Goal: Manage account settings

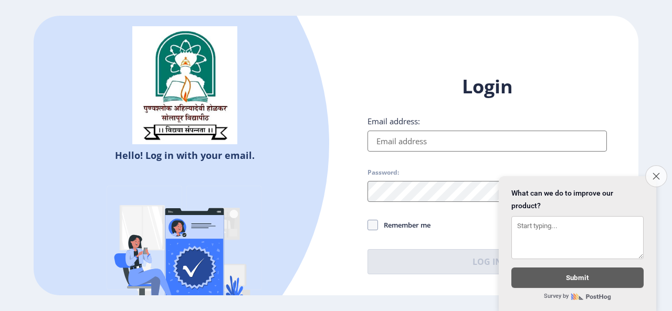
click at [657, 173] on icon "Close survey" at bounding box center [656, 176] width 7 height 7
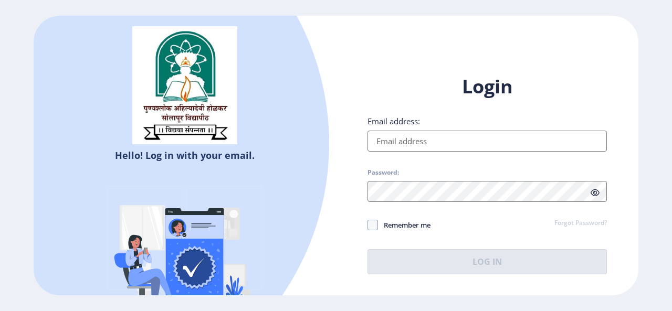
click at [657, 165] on html "Hello! Log in with your email. Don't have an account? Register Login Email addr…" at bounding box center [336, 155] width 672 height 311
click at [397, 140] on input "Email address:" at bounding box center [488, 141] width 240 height 21
type input "[EMAIL_ADDRESS][DOMAIN_NAME]"
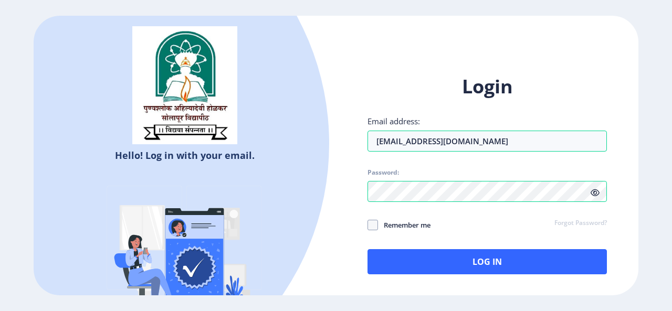
click at [592, 193] on icon at bounding box center [595, 193] width 9 height 8
click at [374, 226] on span at bounding box center [373, 225] width 11 height 11
click at [368, 225] on input "Remember me" at bounding box center [368, 225] width 1 height 1
checkbox input "true"
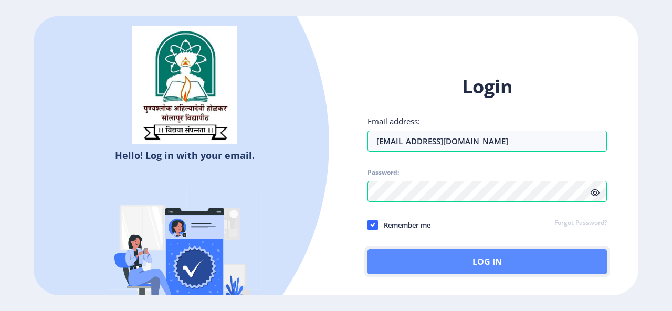
click at [486, 264] on button "Log In" at bounding box center [488, 261] width 240 height 25
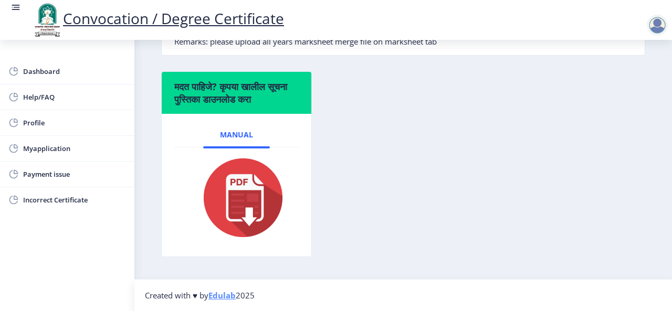
scroll to position [381, 0]
click at [252, 194] on img at bounding box center [236, 198] width 97 height 84
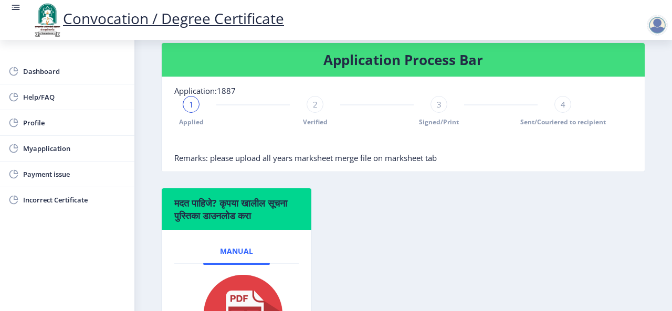
scroll to position [277, 0]
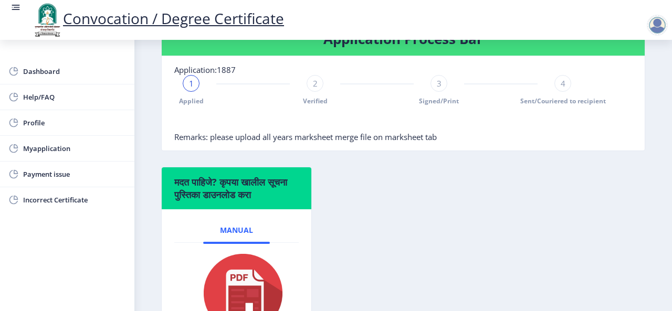
click at [311, 91] on div "2" at bounding box center [315, 83] width 17 height 17
click at [316, 89] on span "2" at bounding box center [315, 83] width 5 height 11
click at [191, 89] on rect at bounding box center [191, 83] width 11 height 11
click at [191, 89] on span "1" at bounding box center [191, 83] width 5 height 11
click at [188, 92] on div "1" at bounding box center [191, 83] width 17 height 17
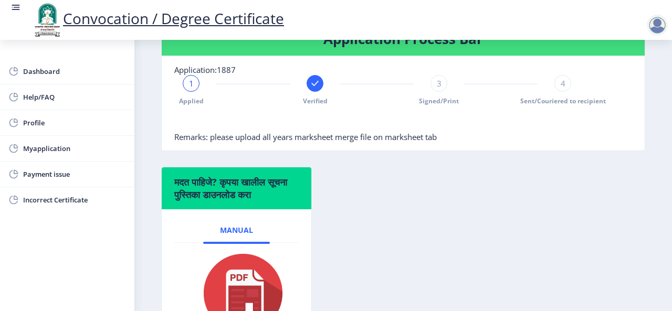
click at [191, 89] on span "1" at bounding box center [191, 83] width 5 height 11
click at [315, 86] on icon at bounding box center [314, 83] width 7 height 5
click at [27, 118] on span "Profile" at bounding box center [74, 123] width 103 height 13
select select
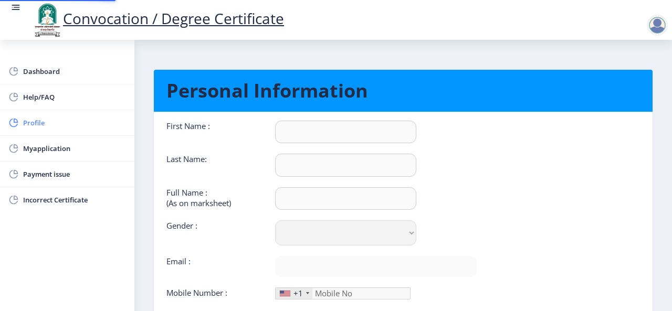
type input "yogesh"
type input "kale"
type input "[PERSON_NAME]"
select select "[DEMOGRAPHIC_DATA]"
type input "[EMAIL_ADDRESS][DOMAIN_NAME]"
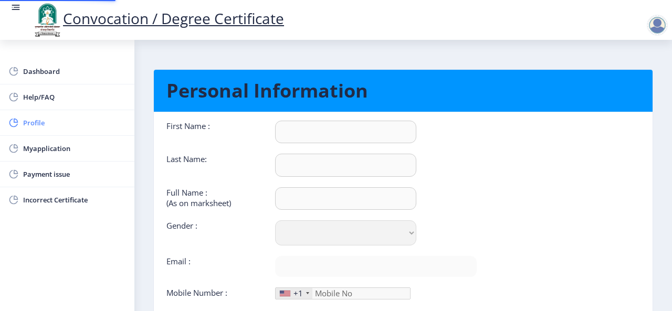
type input "7756965670"
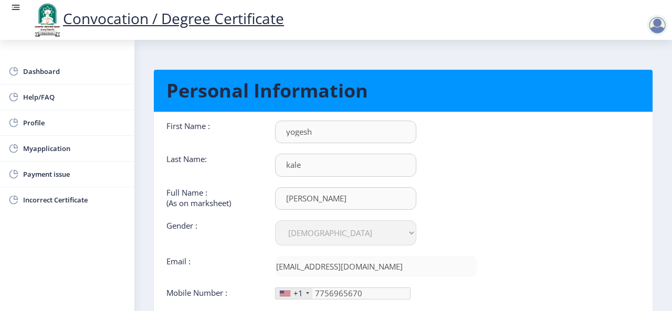
click at [669, 181] on nb-layout-column "Personal Information First Name : [PERSON_NAME] Last Name: kale Full Name : (As…" at bounding box center [403, 212] width 538 height 344
drag, startPoint x: 669, startPoint y: 181, endPoint x: 667, endPoint y: 192, distance: 11.2
click at [667, 192] on nb-layout-column "Personal Information First Name : [PERSON_NAME] Last Name: kale Full Name : (As…" at bounding box center [403, 212] width 538 height 344
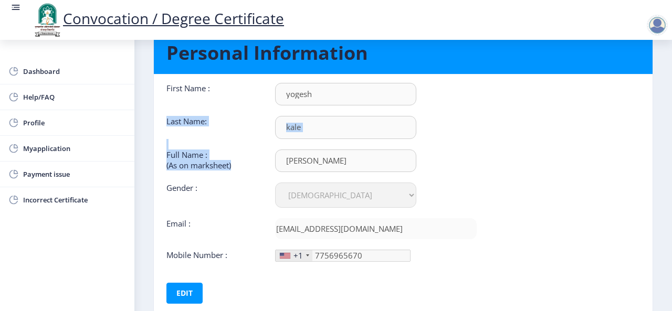
scroll to position [38, 0]
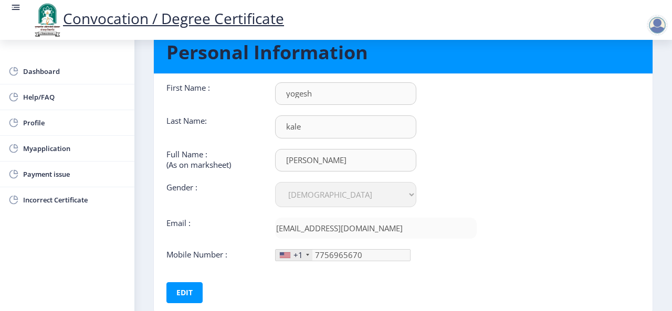
click at [308, 252] on div "+1" at bounding box center [294, 255] width 37 height 11
click at [307, 254] on div at bounding box center [307, 255] width 3 height 2
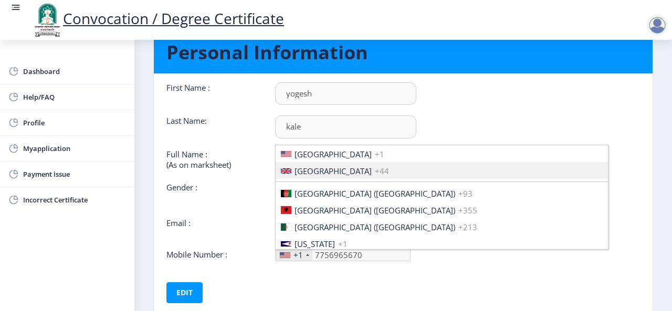
click at [620, 184] on nb-card-body "First Name : [PERSON_NAME] Last Name: kale Full Name : (As on marksheet) [PERSO…" at bounding box center [403, 193] width 515 height 238
click at [566, 110] on nb-card-body "First Name : [PERSON_NAME] Last Name: kale Full Name : (As on marksheet) [PERSO…" at bounding box center [403, 193] width 515 height 238
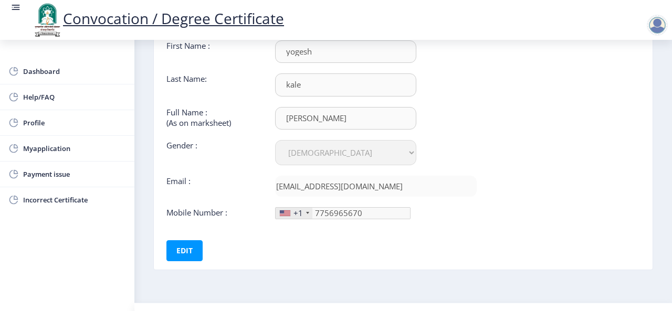
scroll to position [101, 0]
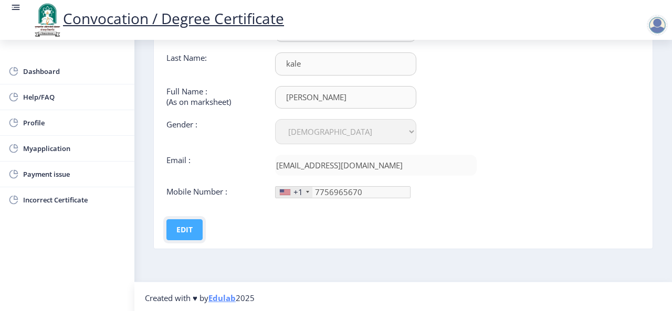
click at [185, 225] on button "Edit" at bounding box center [185, 230] width 36 height 21
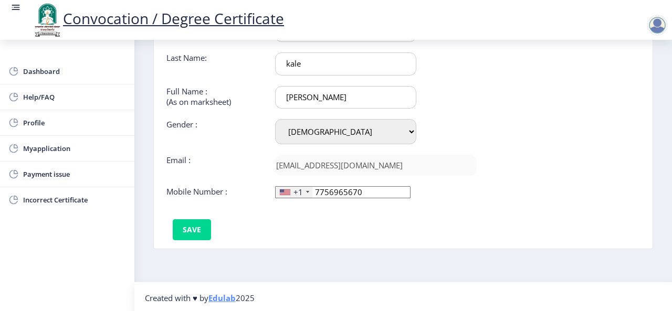
click at [308, 191] on div at bounding box center [307, 192] width 3 height 2
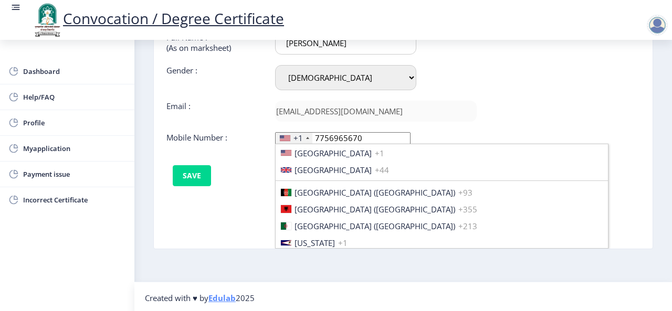
scroll to position [16, 0]
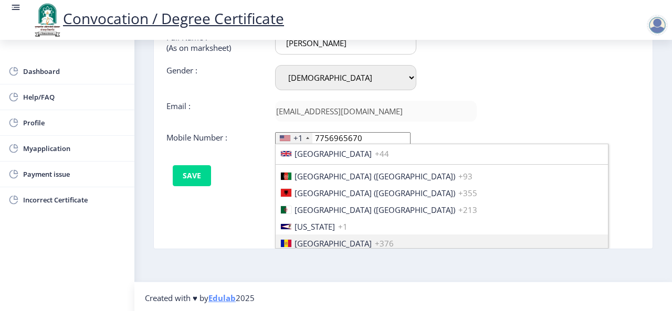
click at [605, 156] on nb-card-body "First Name : [PERSON_NAME] Last Name: kale Full Name : (As on marksheet) [PERSO…" at bounding box center [403, 130] width 515 height 238
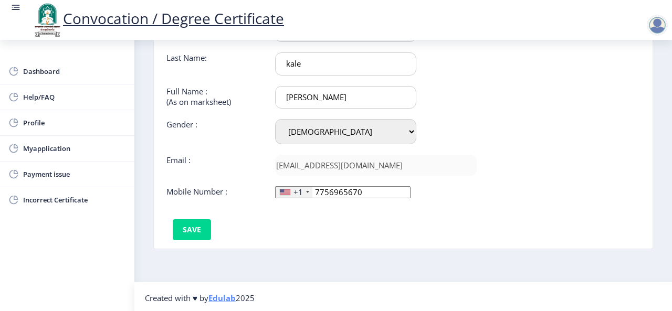
click at [306, 191] on div at bounding box center [307, 192] width 3 height 2
click at [188, 230] on button "Save" at bounding box center [192, 230] width 38 height 21
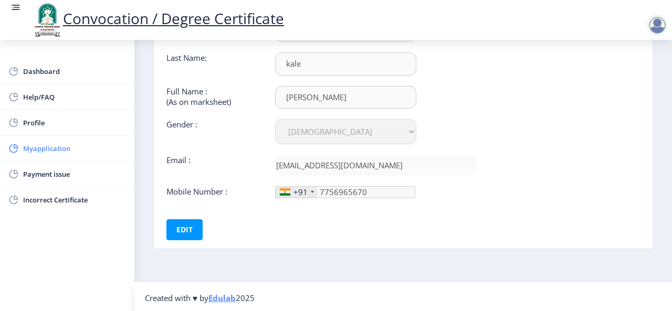
click at [55, 147] on span "Myapplication" at bounding box center [74, 148] width 103 height 13
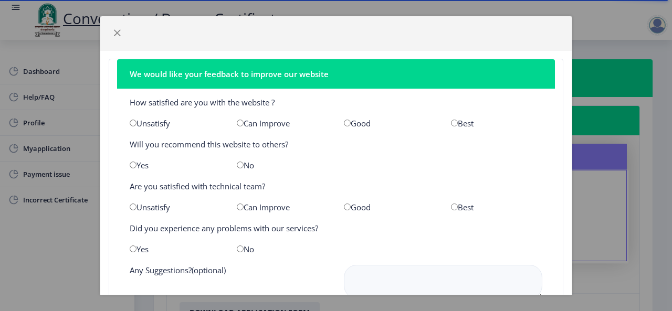
click at [569, 292] on div at bounding box center [568, 291] width 6 height 6
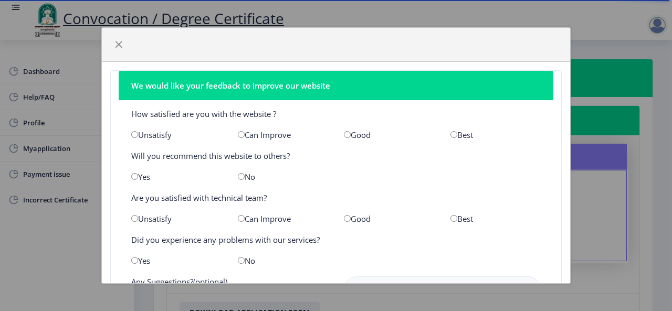
drag, startPoint x: 569, startPoint y: 292, endPoint x: 567, endPoint y: 279, distance: 12.2
click at [567, 279] on div at bounding box center [567, 280] width 6 height 6
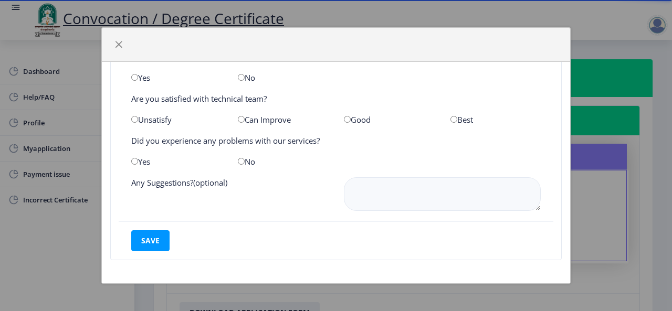
scroll to position [99, 0]
click at [60, 240] on div "We would like your feedback to improve our website How satisfied are you with t…" at bounding box center [336, 155] width 672 height 311
click at [117, 43] on span "button" at bounding box center [119, 44] width 8 height 8
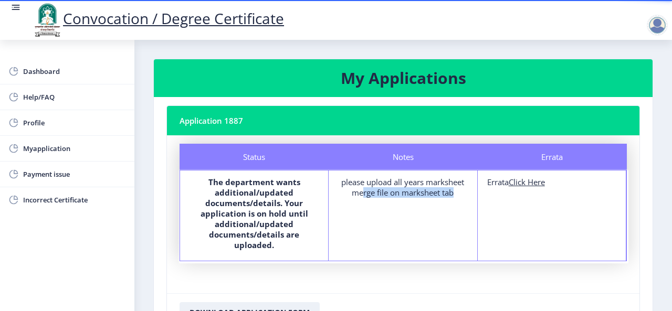
drag, startPoint x: 338, startPoint y: 191, endPoint x: 443, endPoint y: 201, distance: 106.0
click at [443, 201] on div "Notes please upload all years marksheet merge file on marksheet tab" at bounding box center [403, 216] width 149 height 90
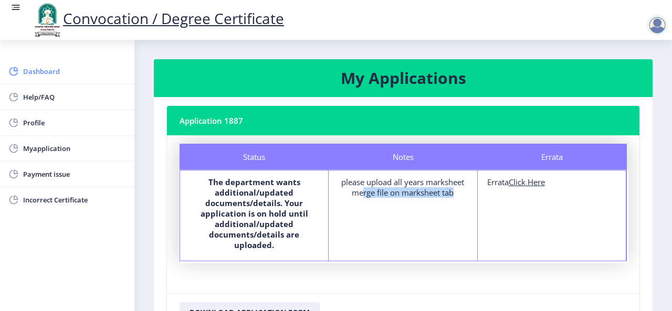
click at [44, 69] on span "Dashboard" at bounding box center [74, 71] width 103 height 13
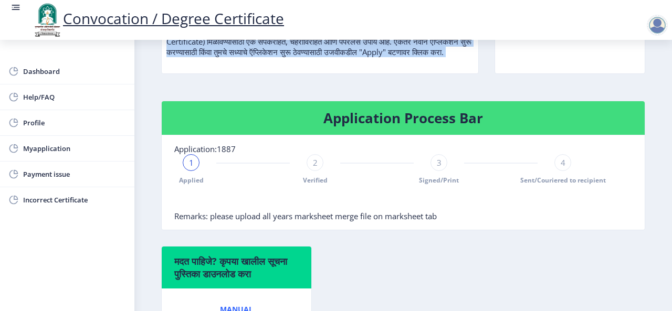
scroll to position [189, 0]
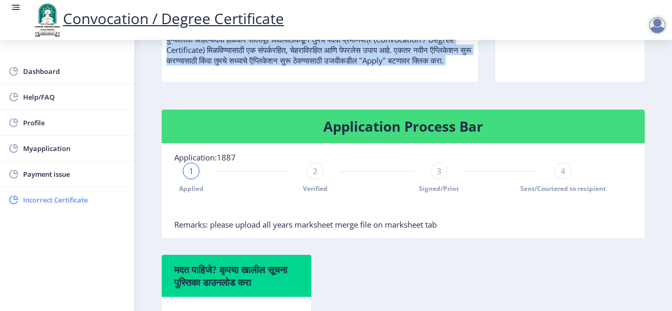
click at [47, 195] on span "Incorrect Certificate" at bounding box center [74, 200] width 103 height 13
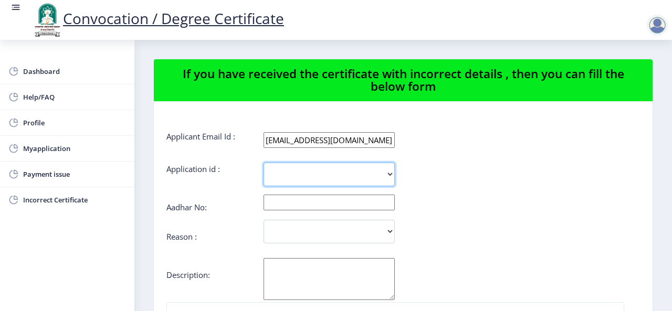
click at [391, 174] on select "1887" at bounding box center [329, 175] width 131 height 24
click at [431, 254] on form "Applicant Email Id : [EMAIL_ADDRESS][DOMAIN_NAME] Application id : 1887 Aadhar …" at bounding box center [404, 299] width 474 height 337
drag, startPoint x: 431, startPoint y: 254, endPoint x: 538, endPoint y: 270, distance: 108.9
click at [538, 270] on form "Applicant Email Id : [EMAIL_ADDRESS][DOMAIN_NAME] Application id : 1887 Aadhar …" at bounding box center [404, 299] width 474 height 337
click at [668, 192] on nb-layout-column "If you have received the certificate with incorrect details , then you can fill…" at bounding box center [403, 214] width 538 height 348
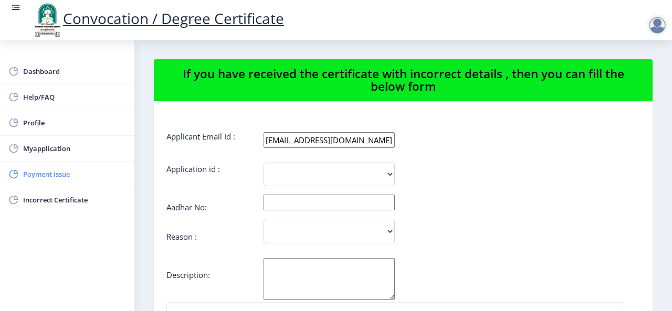
click at [63, 170] on span "Payment issue" at bounding box center [74, 174] width 103 height 13
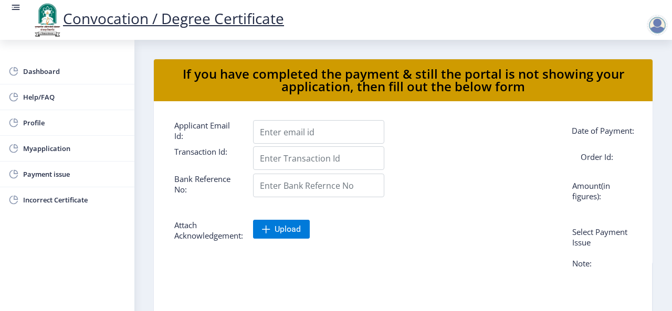
click at [662, 182] on nb-layout-column "If you have completed the payment & still the portal is not showing your applic…" at bounding box center [403, 214] width 538 height 348
drag, startPoint x: 662, startPoint y: 182, endPoint x: 660, endPoint y: 203, distance: 21.7
click at [660, 203] on nb-layout-column "If you have completed the payment & still the portal is not showing your applic…" at bounding box center [403, 214] width 538 height 348
click at [56, 127] on span "Profile" at bounding box center [74, 123] width 103 height 13
select select "[DEMOGRAPHIC_DATA]"
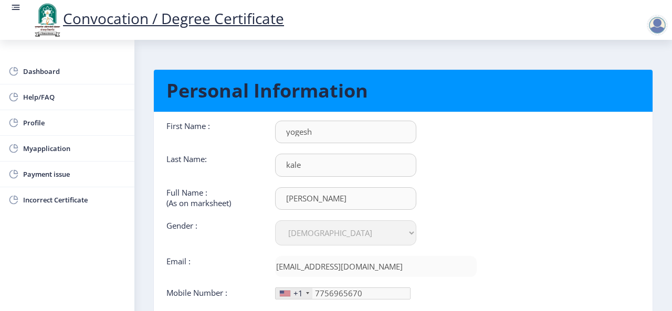
click at [663, 231] on nb-layout-column "Personal Information First Name : [PERSON_NAME] Last Name: kale Full Name : (As…" at bounding box center [403, 212] width 538 height 344
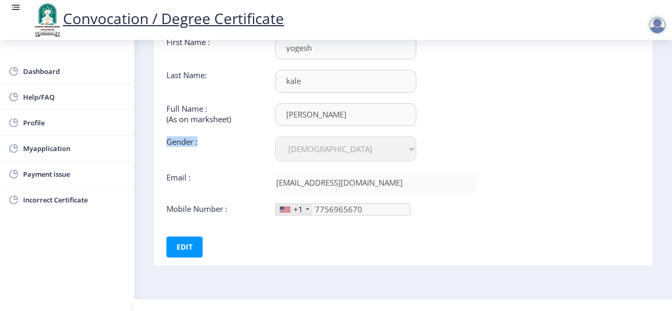
scroll to position [101, 0]
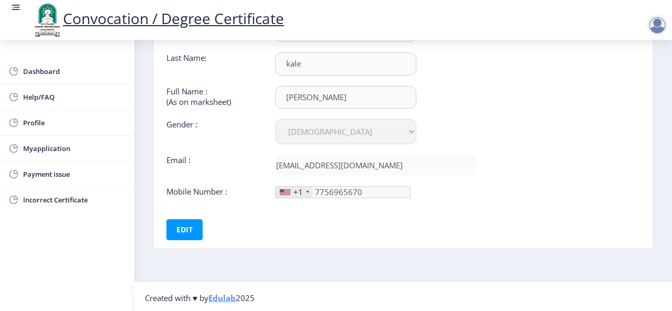
click at [659, 24] on div at bounding box center [657, 25] width 21 height 21
click at [627, 79] on span "Log out" at bounding box center [630, 82] width 67 height 13
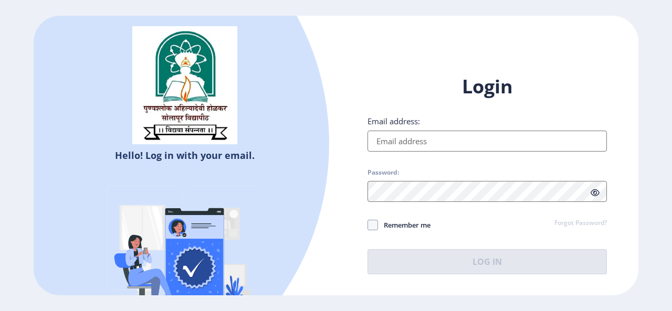
click at [394, 149] on input "Email address:" at bounding box center [488, 141] width 240 height 21
type input "[EMAIL_ADDRESS][DOMAIN_NAME]"
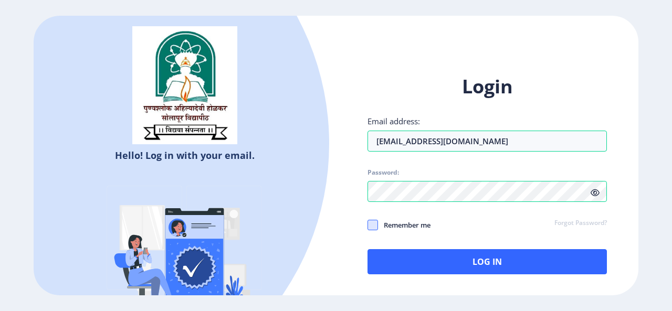
click at [371, 224] on span at bounding box center [373, 225] width 11 height 11
click at [368, 225] on input "Remember me" at bounding box center [368, 225] width 1 height 1
checkbox input "true"
click at [597, 192] on icon at bounding box center [595, 193] width 9 height 8
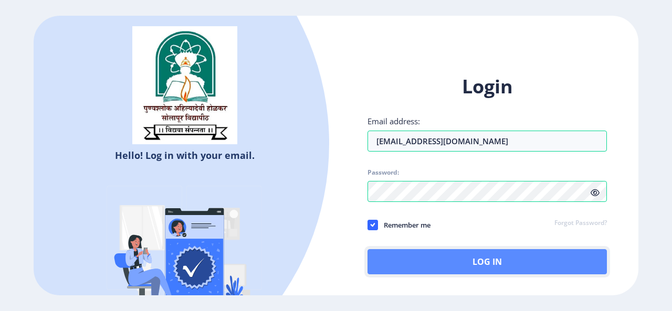
click at [490, 258] on button "Log In" at bounding box center [488, 261] width 240 height 25
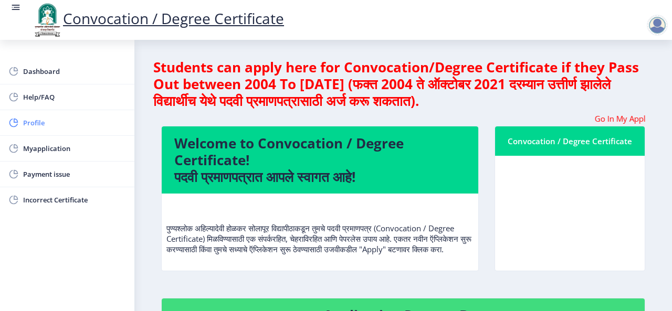
click at [36, 118] on span "Profile" at bounding box center [74, 123] width 103 height 13
select select "[DEMOGRAPHIC_DATA]"
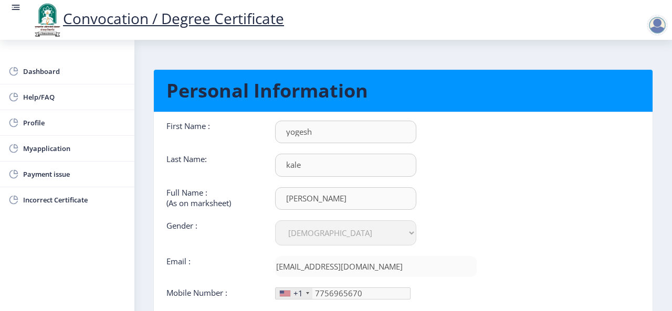
click at [660, 234] on nb-layout-column "Personal Information First Name : [PERSON_NAME] Last Name: kale Full Name : (As…" at bounding box center [403, 212] width 538 height 344
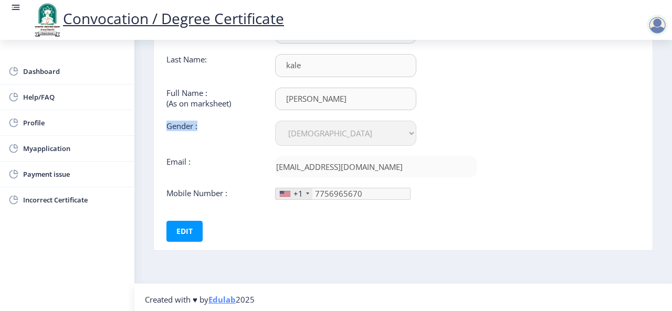
scroll to position [101, 0]
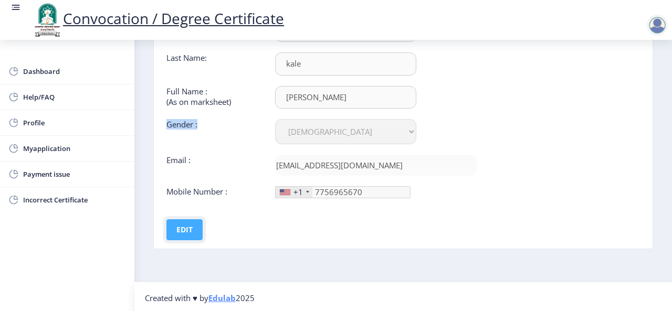
click at [185, 232] on button "Edit" at bounding box center [185, 230] width 36 height 21
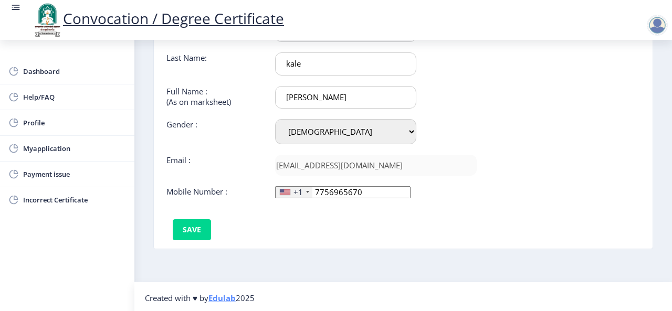
click at [305, 187] on div "+1" at bounding box center [294, 192] width 37 height 11
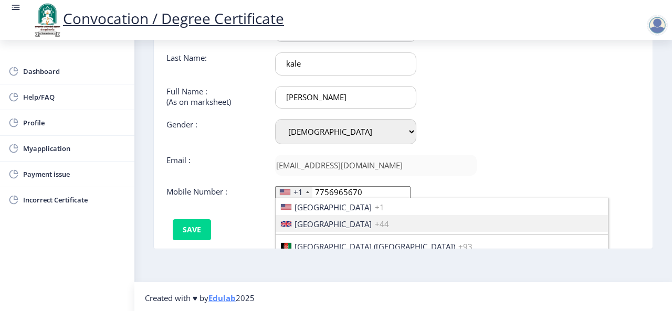
click at [658, 216] on nb-card-body "First Name : [PERSON_NAME] Last Name: kale Full Name : (As on marksheet) [PERSO…" at bounding box center [403, 130] width 515 height 238
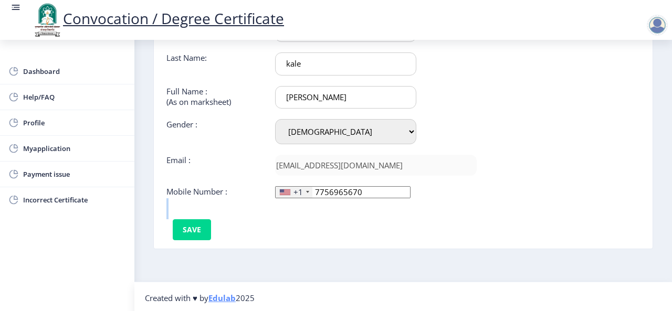
click at [658, 216] on nb-card-body "First Name : [PERSON_NAME] Last Name: kale Full Name : (As on marksheet) [PERSO…" at bounding box center [403, 130] width 515 height 238
click at [306, 191] on div at bounding box center [307, 192] width 3 height 2
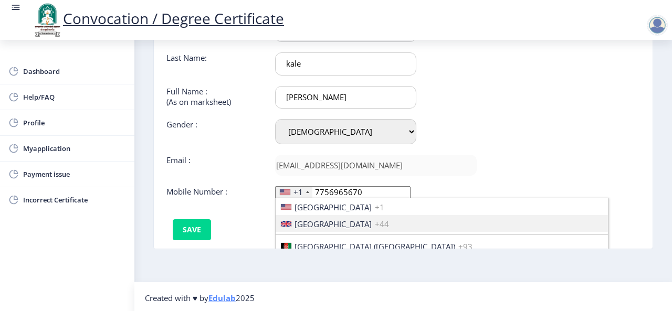
click at [665, 247] on nb-layout-column "Personal Information First Name : [PERSON_NAME] Last Name: kale Full Name : (As…" at bounding box center [403, 111] width 538 height 344
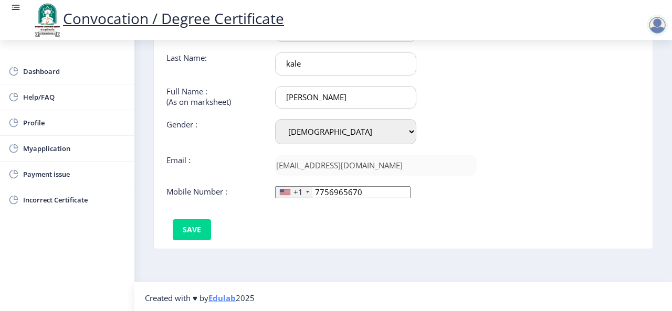
click at [665, 247] on nb-layout-column "Personal Information First Name : [PERSON_NAME] Last Name: kale Full Name : (As…" at bounding box center [403, 111] width 538 height 344
click at [308, 191] on div at bounding box center [307, 192] width 3 height 2
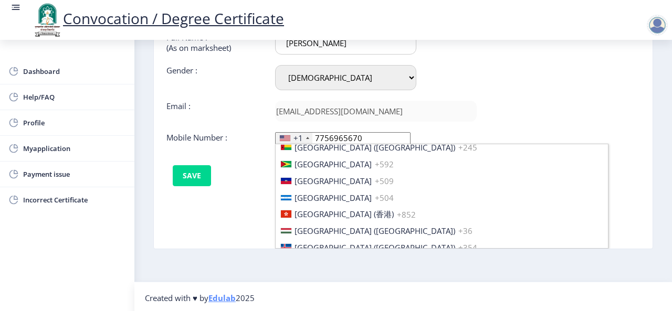
scroll to position [0, 0]
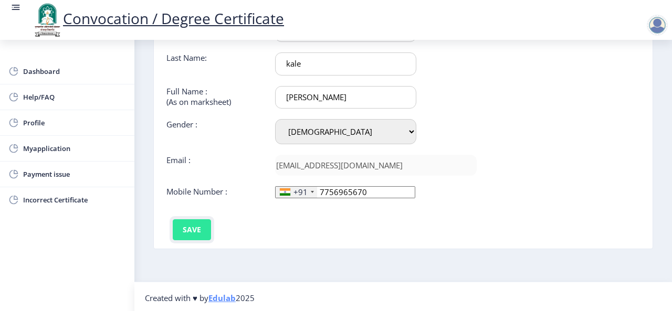
click at [184, 224] on button "Save" at bounding box center [192, 230] width 38 height 21
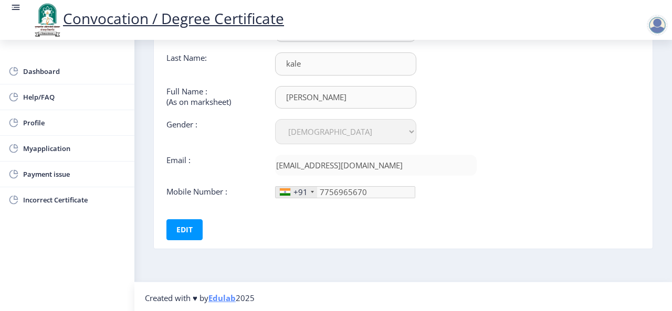
click at [658, 26] on div at bounding box center [657, 25] width 21 height 21
click at [632, 82] on span "Log out" at bounding box center [630, 82] width 67 height 13
